Goal: Submit feedback/report problem

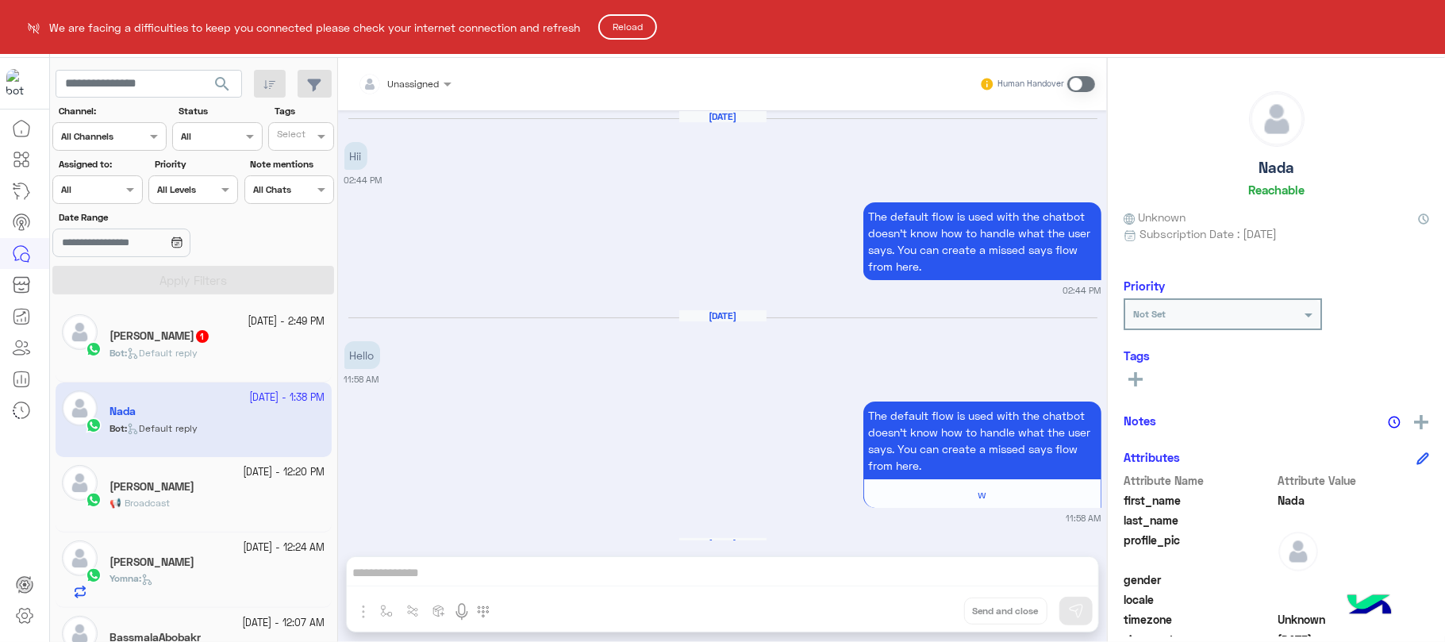
scroll to position [1534, 0]
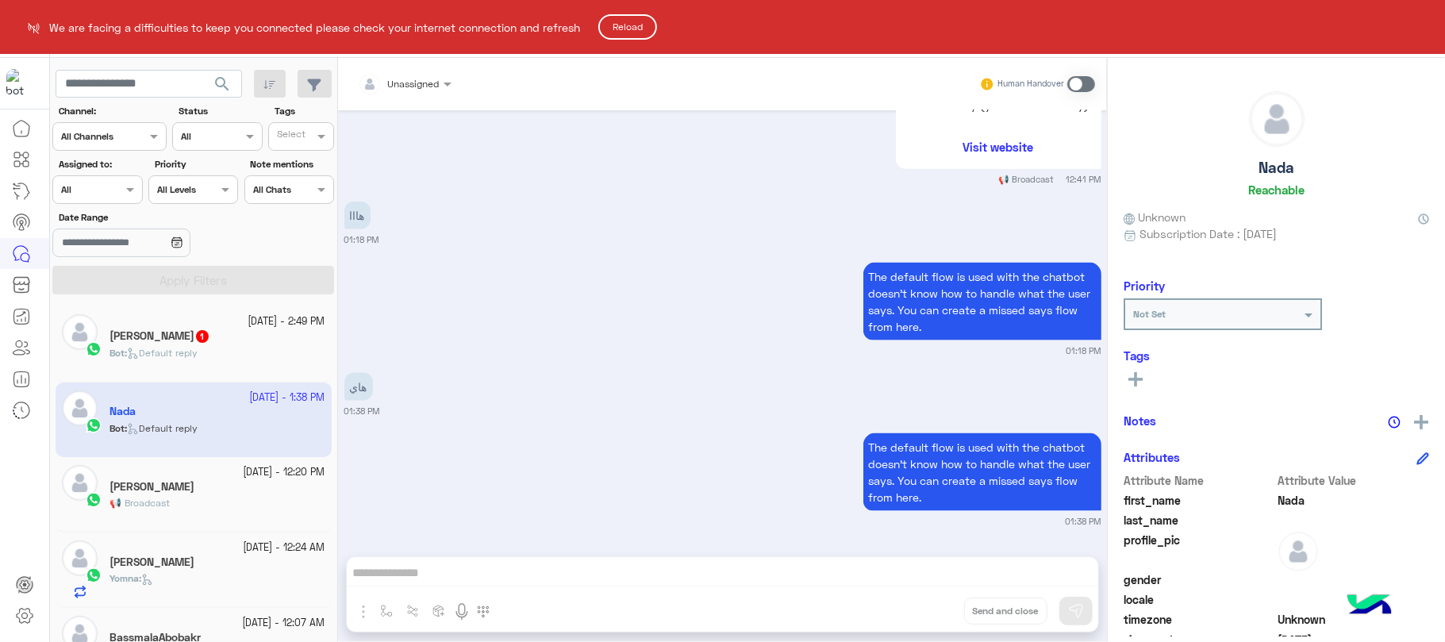
click at [611, 33] on button "Reload" at bounding box center [628, 26] width 59 height 25
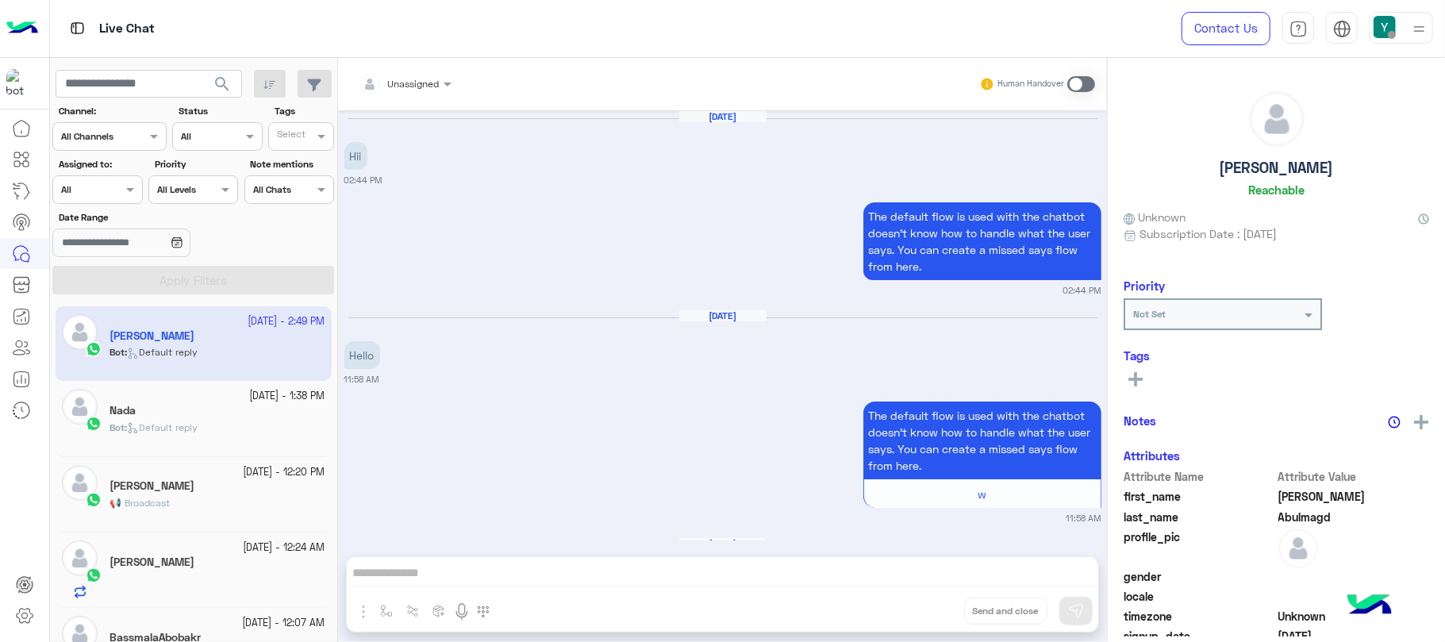
scroll to position [3976, 0]
